Goal: Navigation & Orientation: Go to known website

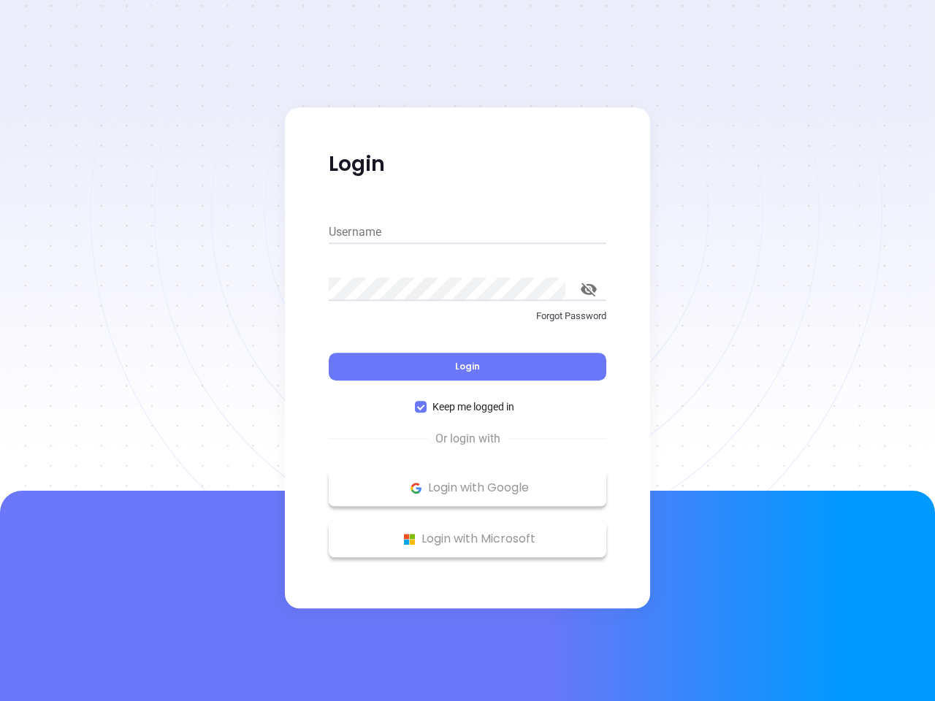
click at [467, 351] on div "Login" at bounding box center [468, 357] width 278 height 45
click at [467, 232] on input "Username" at bounding box center [468, 232] width 278 height 23
click at [589, 289] on icon "toggle password visibility" at bounding box center [589, 290] width 16 height 14
click at [467, 367] on span "Login" at bounding box center [467, 366] width 25 height 12
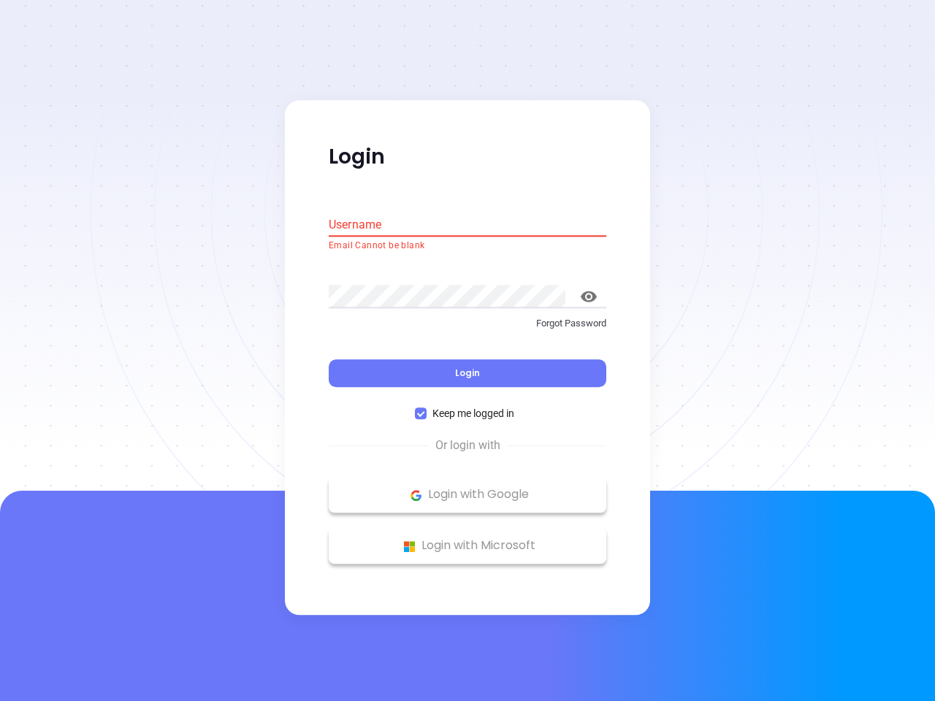
click at [467, 407] on span "Keep me logged in" at bounding box center [473, 414] width 93 height 16
click at [427, 408] on input "Keep me logged in" at bounding box center [421, 414] width 12 height 12
checkbox input "false"
click at [467, 488] on p "Login with Google" at bounding box center [467, 495] width 263 height 22
click at [467, 539] on p "Login with Microsoft" at bounding box center [467, 546] width 263 height 22
